Goal: Transaction & Acquisition: Purchase product/service

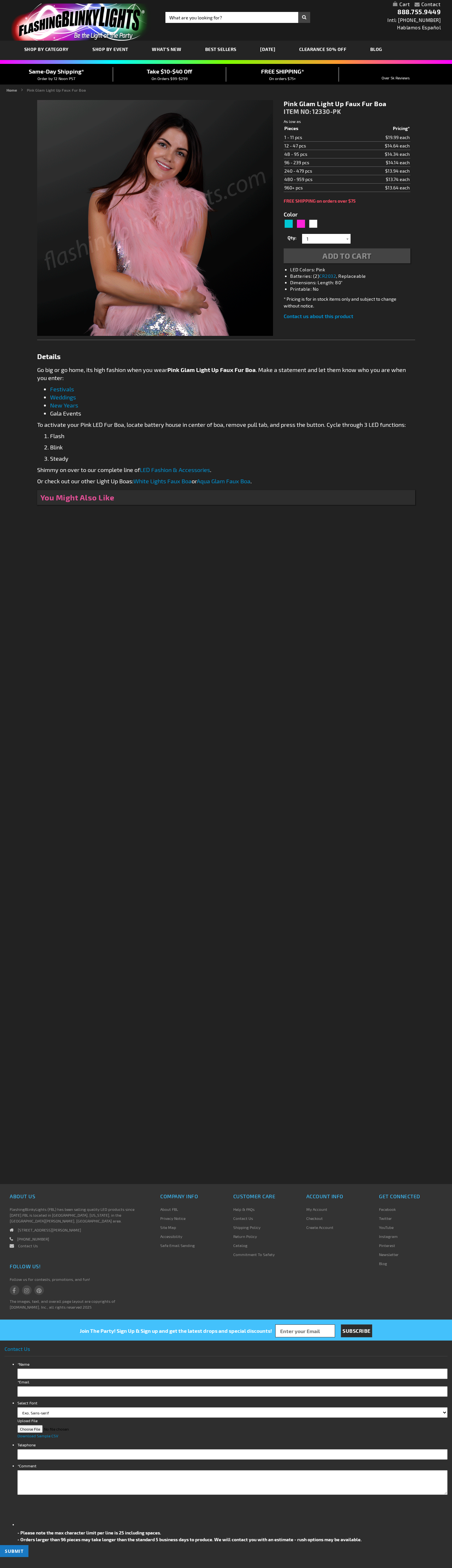
type input "5639"
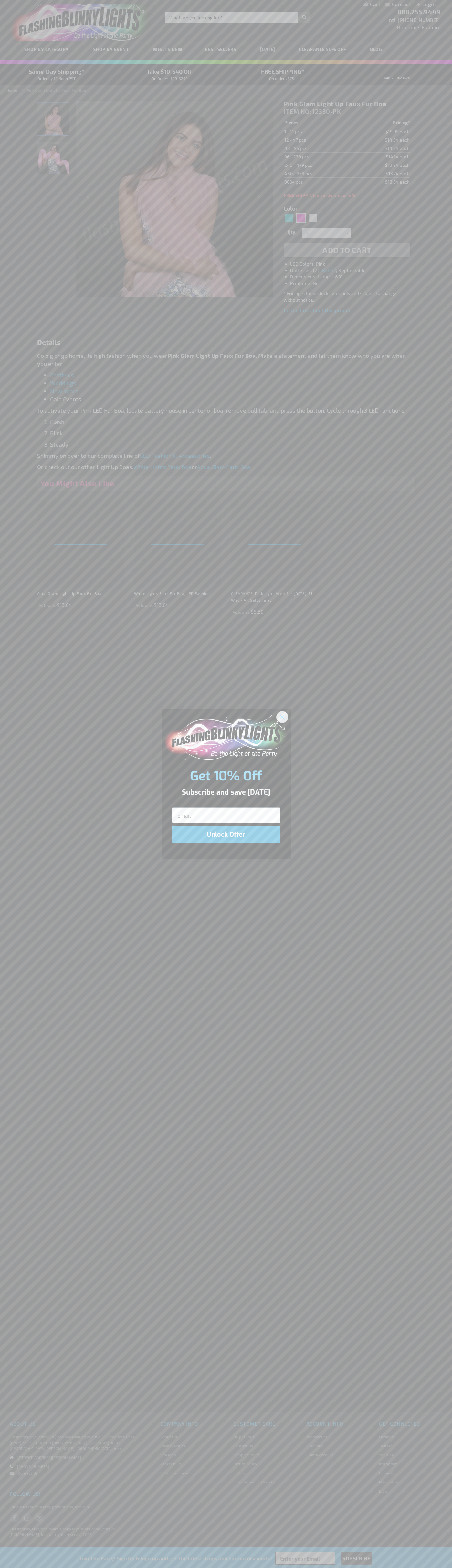
click at [282, 716] on icon "Close dialog" at bounding box center [281, 716] width 4 height 4
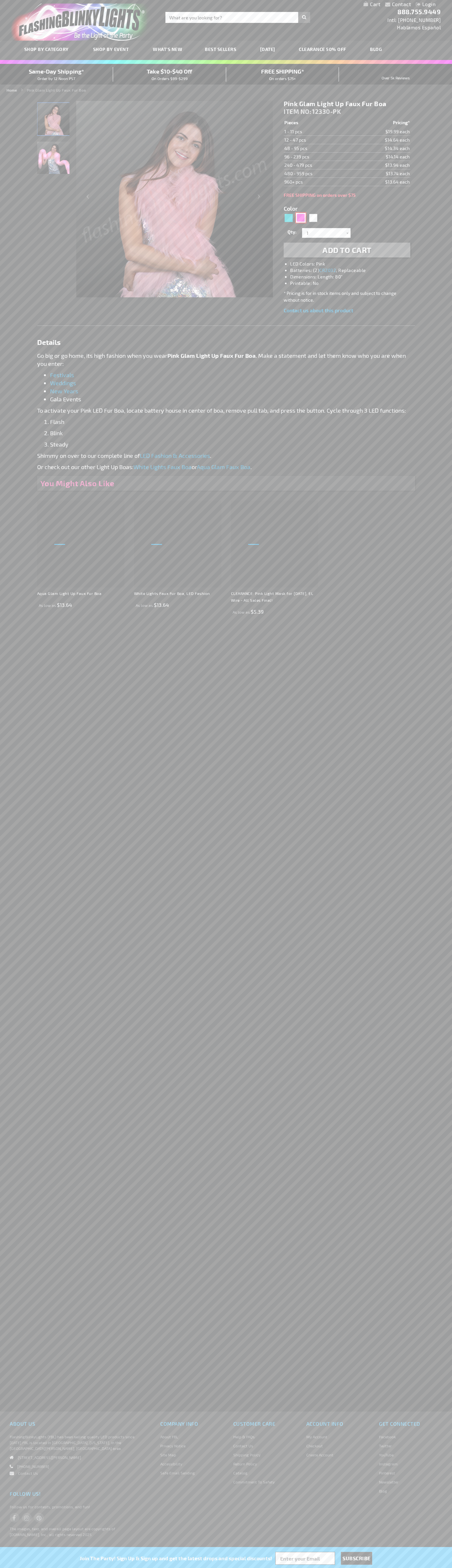
click at [300, 218] on div "Pink" at bounding box center [301, 218] width 10 height 10
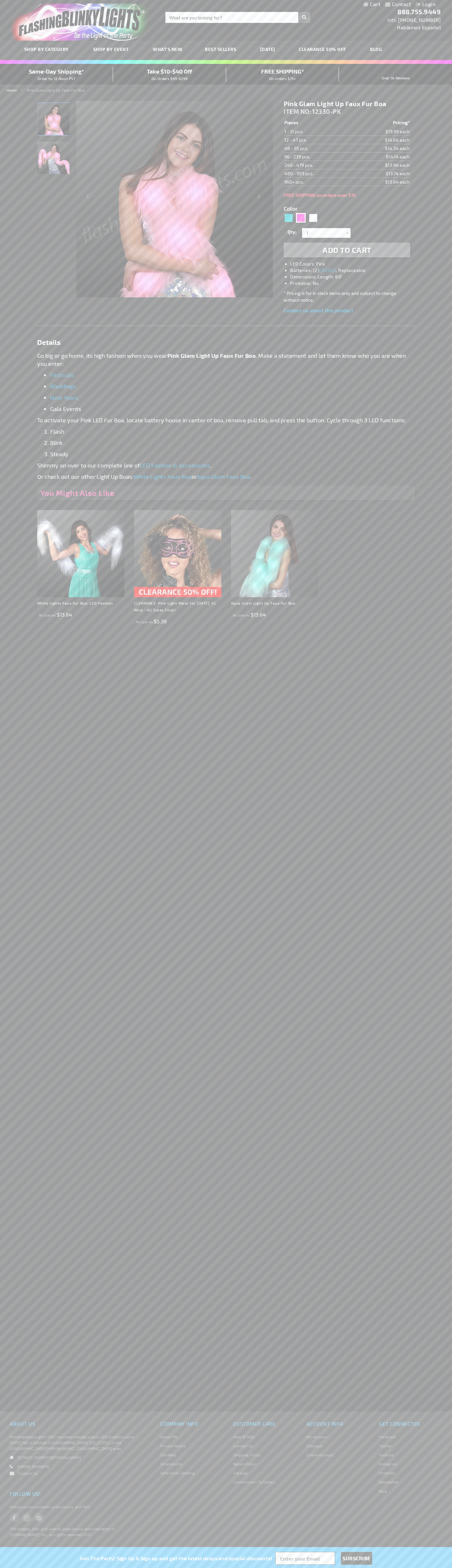
click at [347, 250] on span "Add to Cart" at bounding box center [347, 250] width 49 height 9
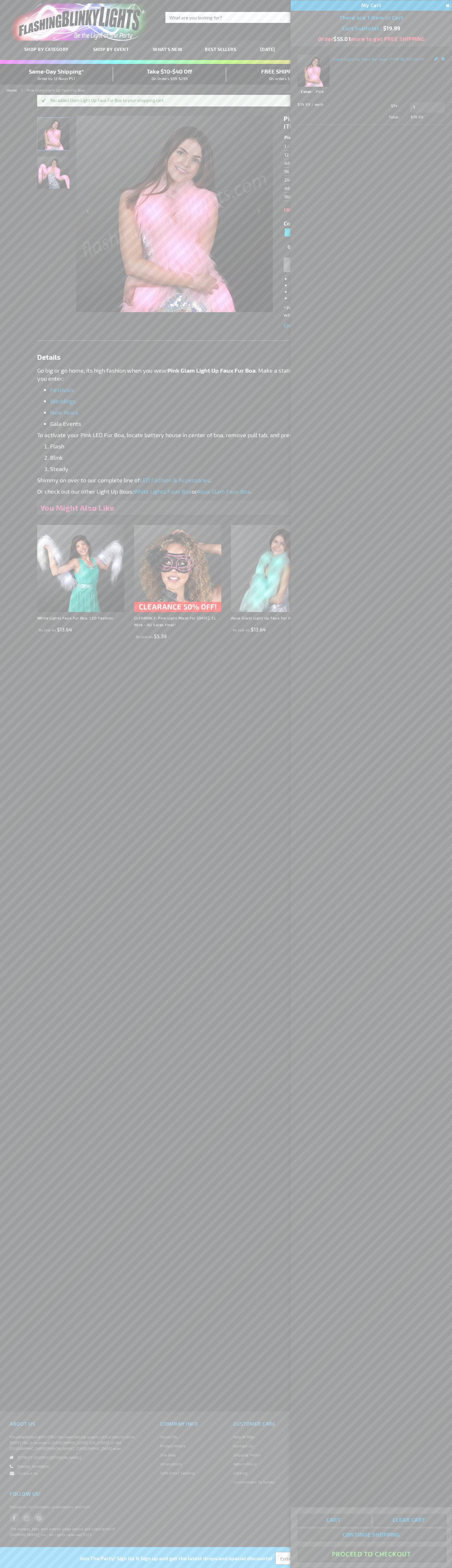
click at [371, 1554] on button "Proceed To Checkout" at bounding box center [371, 1554] width 148 height 15
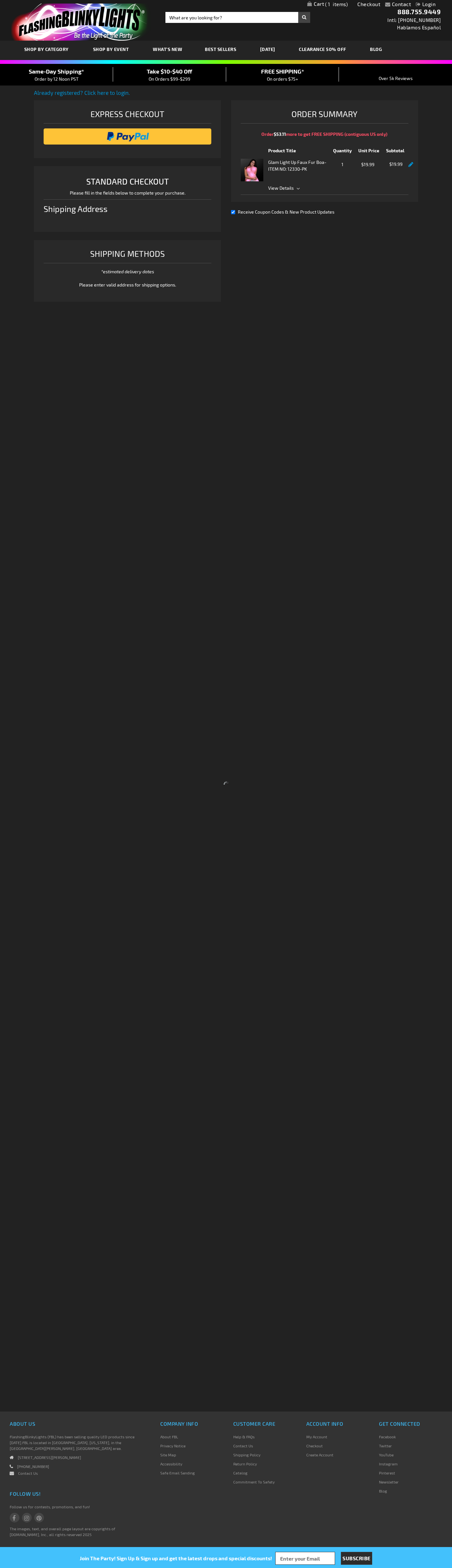
select select "US"
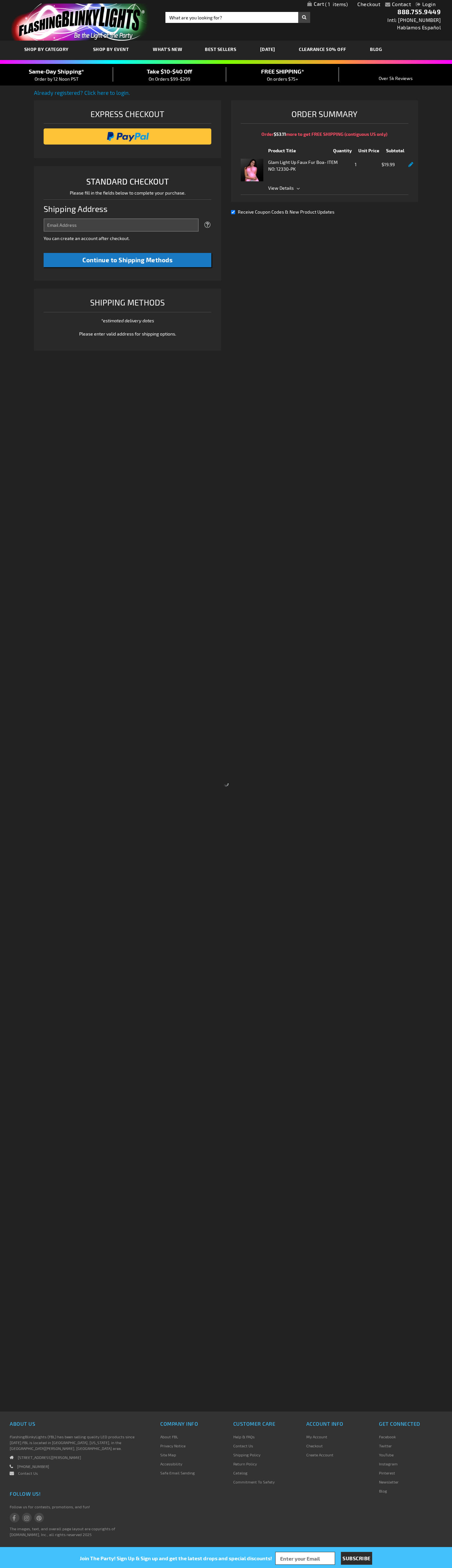
select select "US"
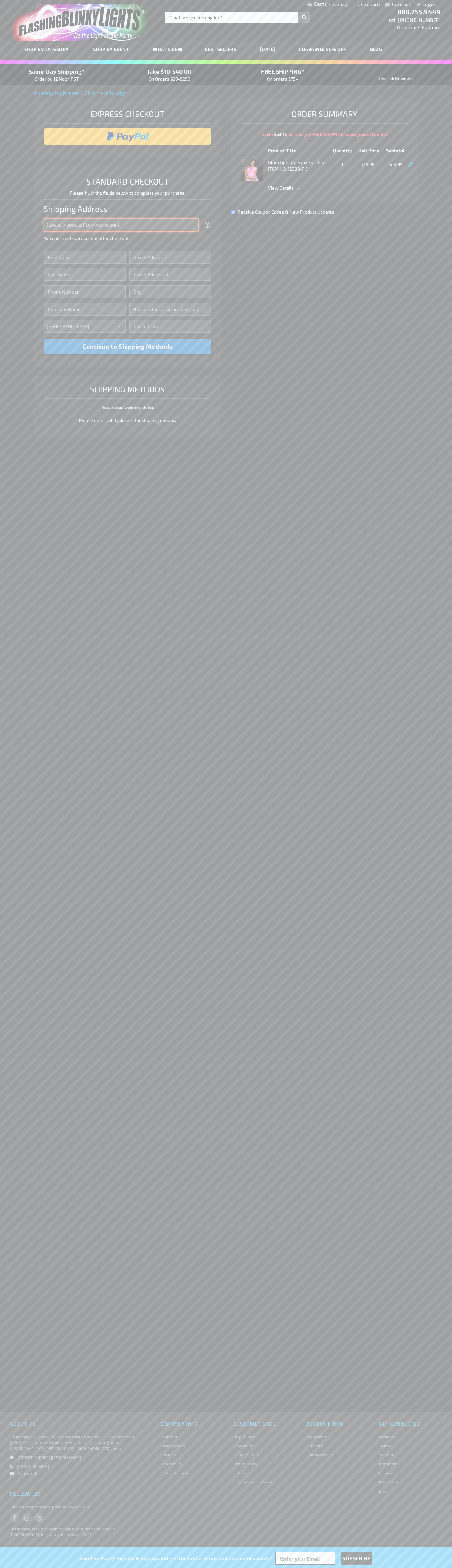
type input "johnsmith005@storebotmail.joonix.net"
type input "John"
type input "401 North Tryon Street"
type input "First floor"
type input "charlotte"
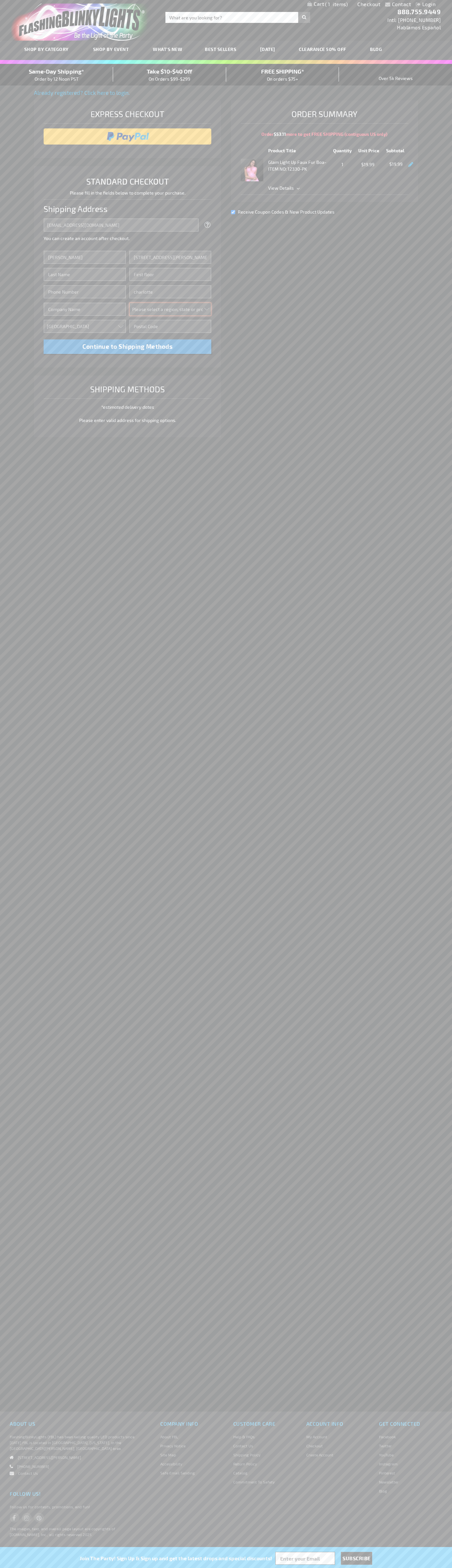
select select "44"
type input "28202"
type input "Smith"
type input "6502530000"
type input "John Smith"
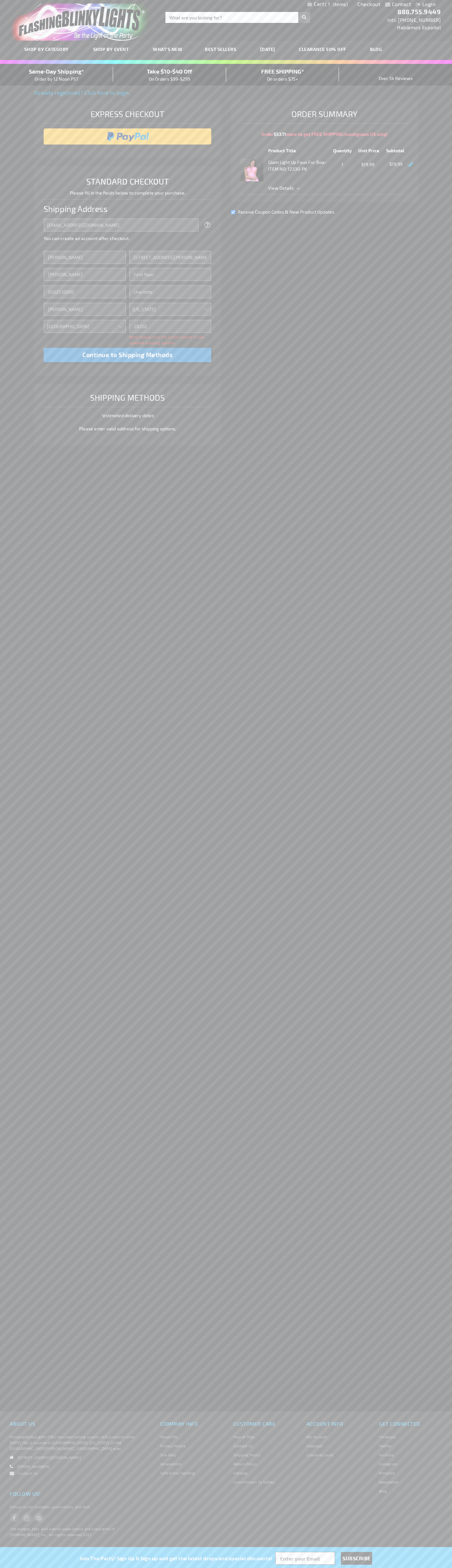
click at [57, 75] on div "Same-Day Shipping* Order by 12 Noon PST" at bounding box center [57, 74] width 113 height 15
click at [127, 136] on input "image" at bounding box center [127, 136] width 161 height 13
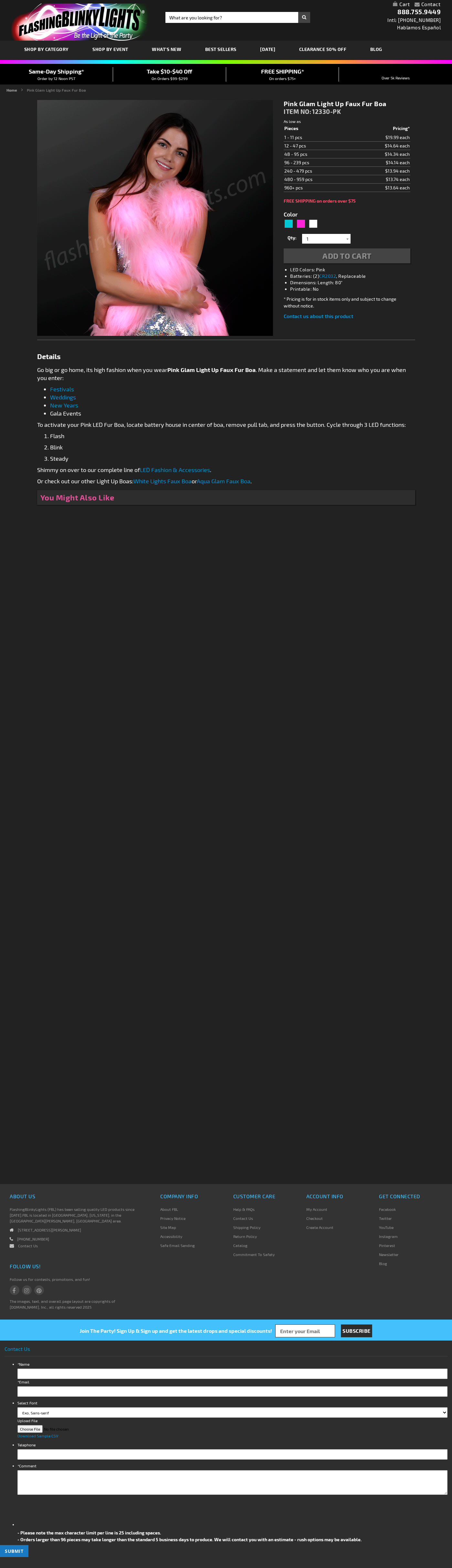
type input "5639"
